Goal: Obtain resource: Obtain resource

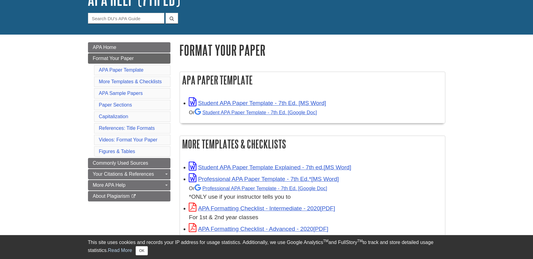
scroll to position [50, 0]
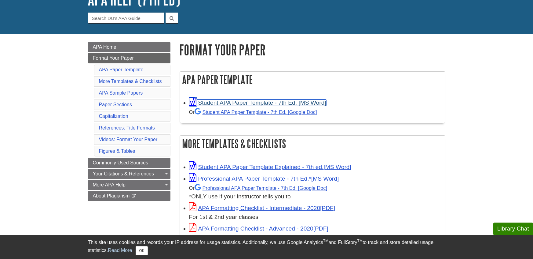
click at [263, 103] on link "Student APA Paper Template - 7th Ed. [MS Word]" at bounding box center [257, 102] width 137 height 6
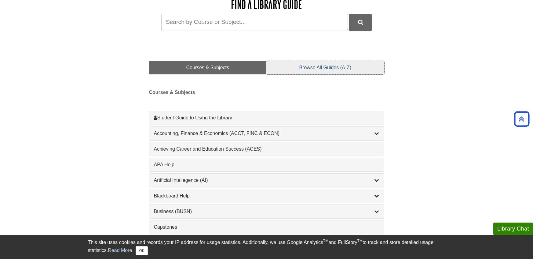
scroll to position [100, 0]
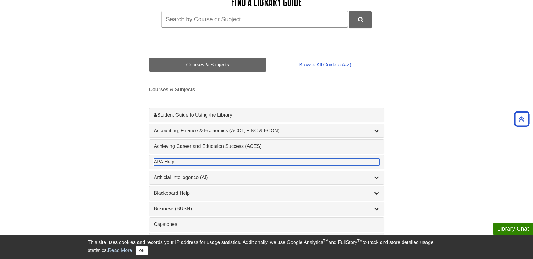
click at [280, 165] on div "APA Help , 1 guides" at bounding box center [267, 161] width 226 height 7
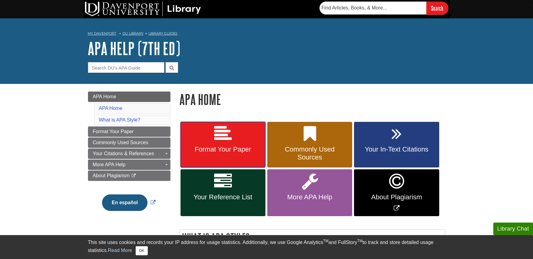
click at [228, 147] on span "Format Your Paper" at bounding box center [223, 149] width 76 height 8
